Goal: Task Accomplishment & Management: Complete application form

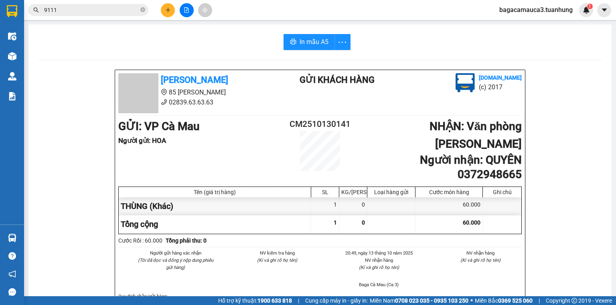
scroll to position [128, 0]
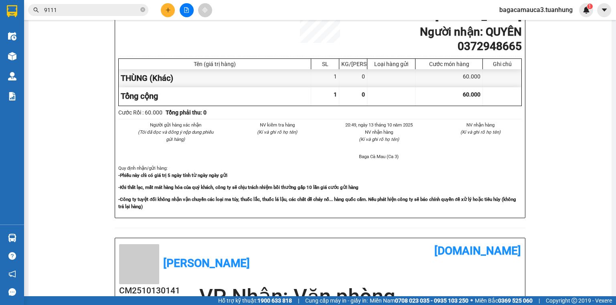
click at [170, 9] on icon "plus" at bounding box center [168, 10] width 6 height 6
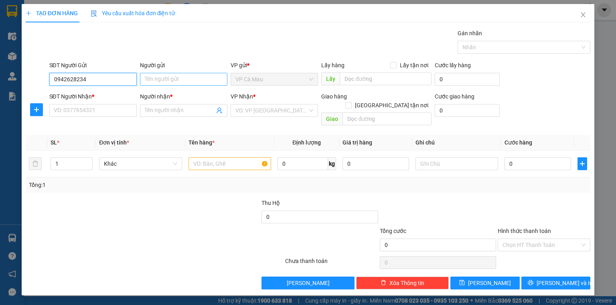
type input "0942628234"
click at [161, 81] on input "Người gửi" at bounding box center [183, 79] width 87 height 13
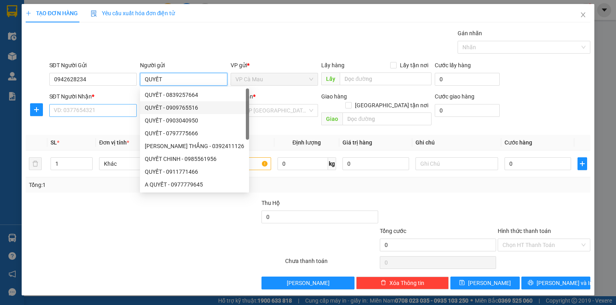
type input "QUYẾT"
click at [96, 107] on input "SĐT Người Nhận *" at bounding box center [92, 110] width 87 height 13
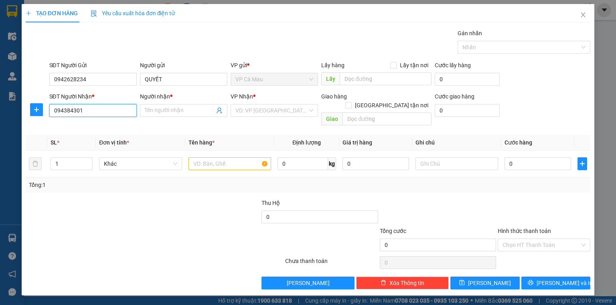
type input "0943843012"
click at [89, 129] on div "0943843012 - NHÂN" at bounding box center [93, 126] width 78 height 9
type input "NHÂN"
type input "0943843012"
click at [208, 158] on input "text" at bounding box center [229, 163] width 83 height 13
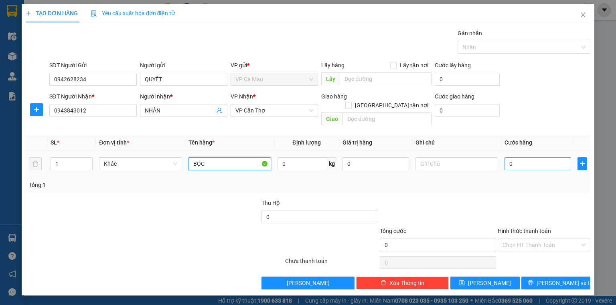
type input "BỌC"
click at [545, 157] on input "0" at bounding box center [537, 163] width 67 height 13
type input "+3"
type input "3"
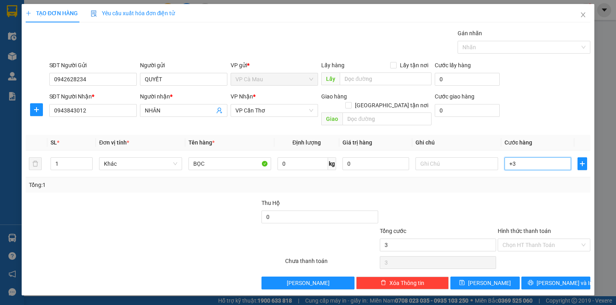
type input "+30"
type input "30"
type input "30.000"
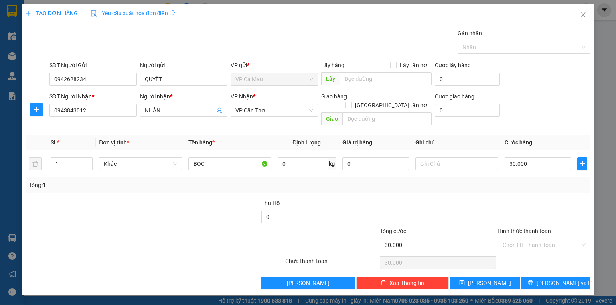
click at [535, 186] on div "Transit Pickup Surcharge Ids Transit Deliver Surcharge Ids Transit Deliver Surc…" at bounding box center [308, 159] width 564 height 261
click at [512, 228] on label "Hình thức thanh toán" at bounding box center [523, 231] width 53 height 6
click at [512, 239] on input "Hình thức thanh toán" at bounding box center [540, 245] width 77 height 12
click at [513, 240] on input "Hình thức thanh toán" at bounding box center [540, 245] width 77 height 12
drag, startPoint x: 517, startPoint y: 250, endPoint x: 525, endPoint y: 256, distance: 9.1
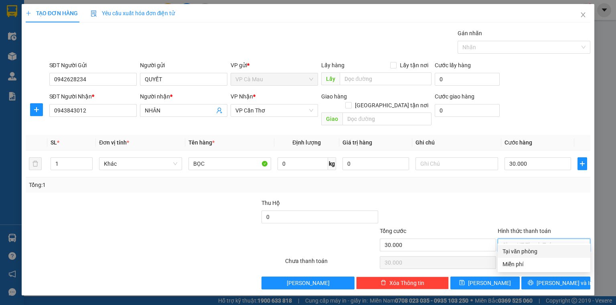
click at [519, 252] on div "Tại văn phòng" at bounding box center [543, 251] width 83 height 9
type input "0"
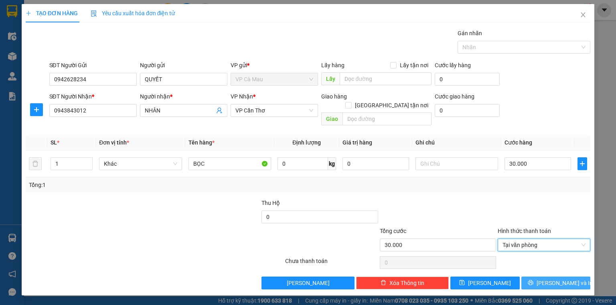
click at [533, 280] on icon "printer" at bounding box center [530, 283] width 6 height 6
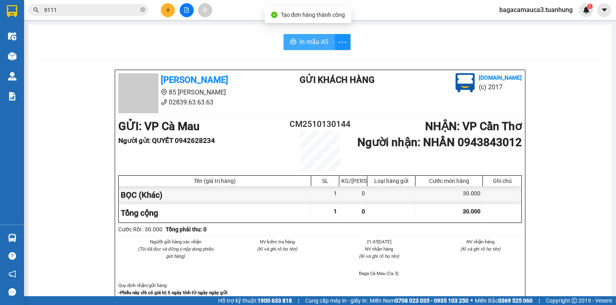
click at [318, 48] on button "In mẫu A5" at bounding box center [308, 42] width 51 height 16
